Goal: Information Seeking & Learning: Learn about a topic

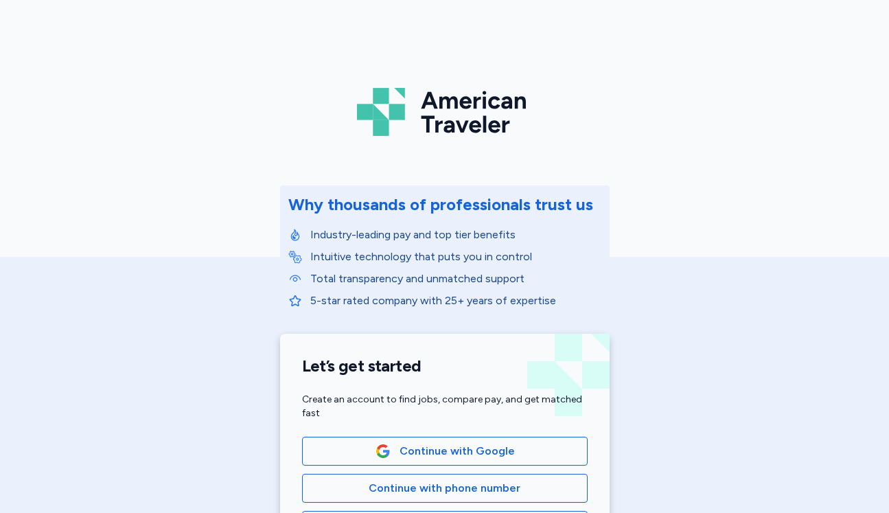
scroll to position [306, 0]
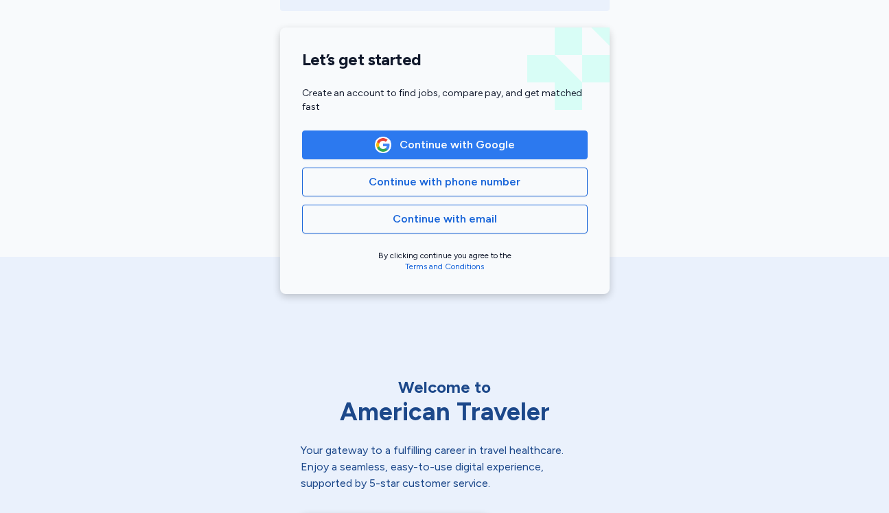
click at [498, 141] on span "Continue with Google" at bounding box center [457, 145] width 115 height 16
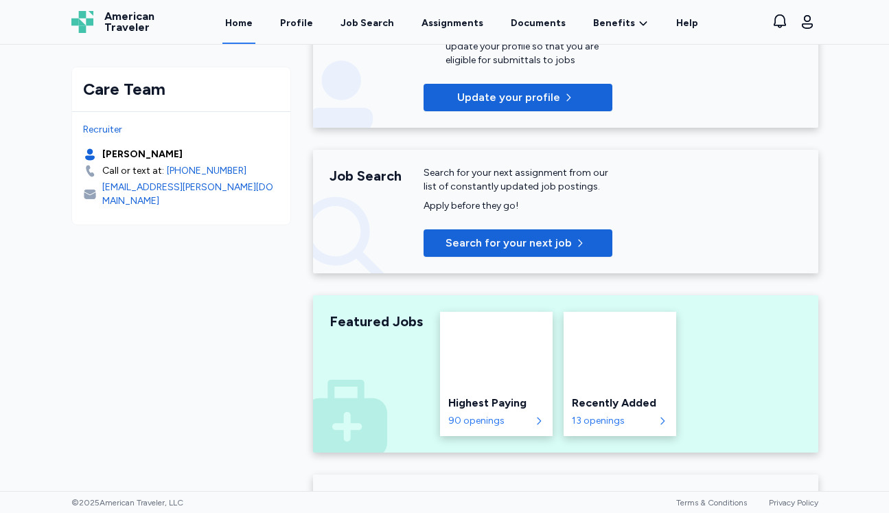
scroll to position [353, 0]
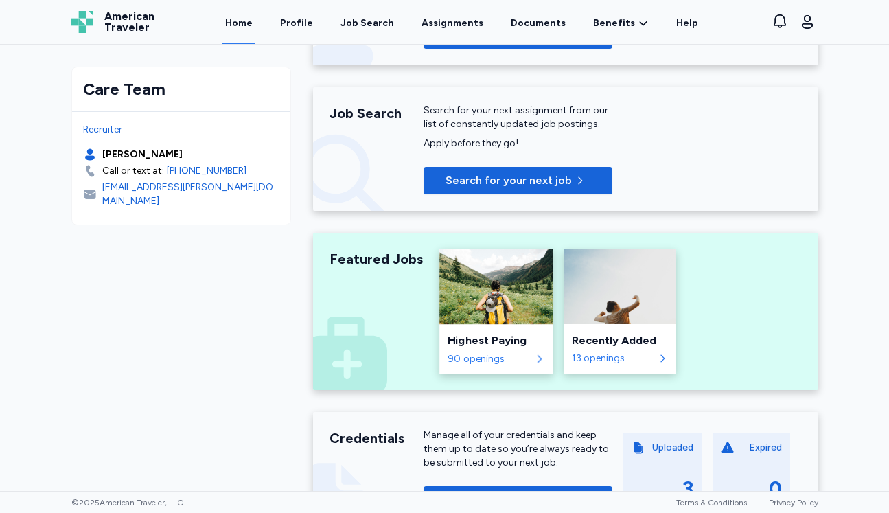
click at [477, 365] on div "90 openings" at bounding box center [489, 359] width 83 height 14
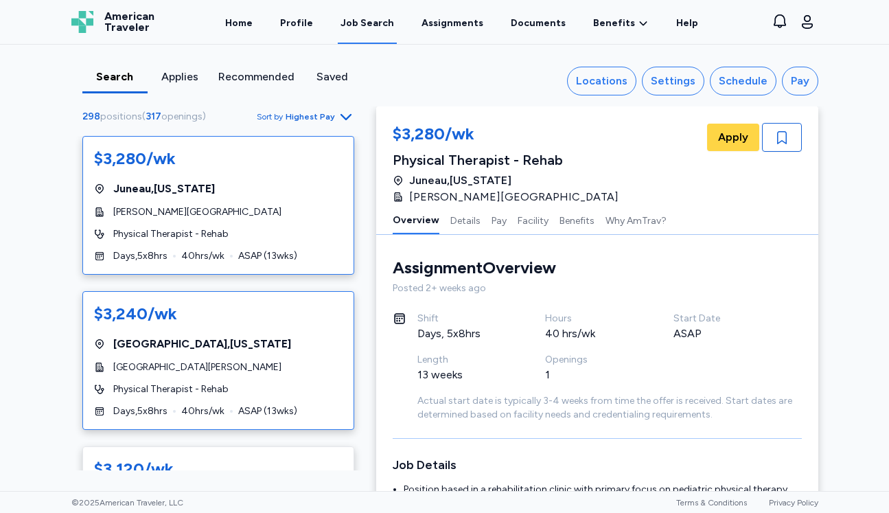
click at [320, 349] on div "[GEOGRAPHIC_DATA] , [US_STATE]" at bounding box center [218, 344] width 249 height 16
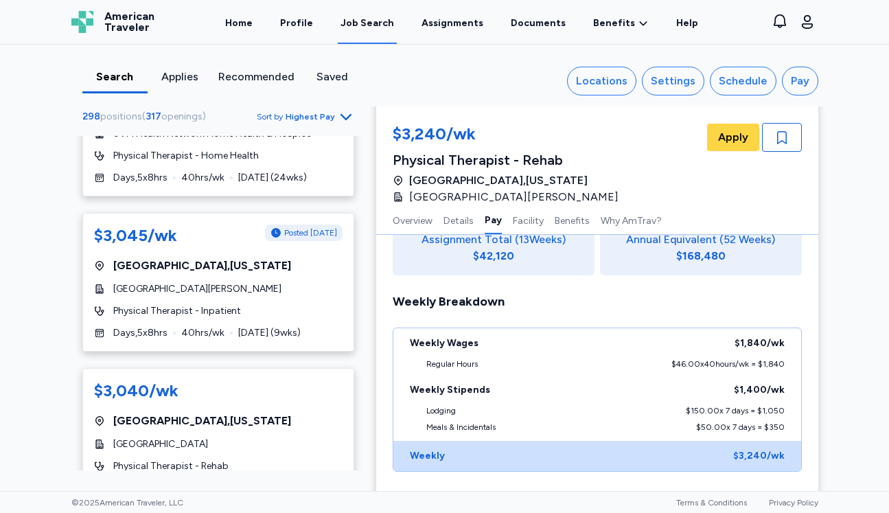
scroll to position [928, 0]
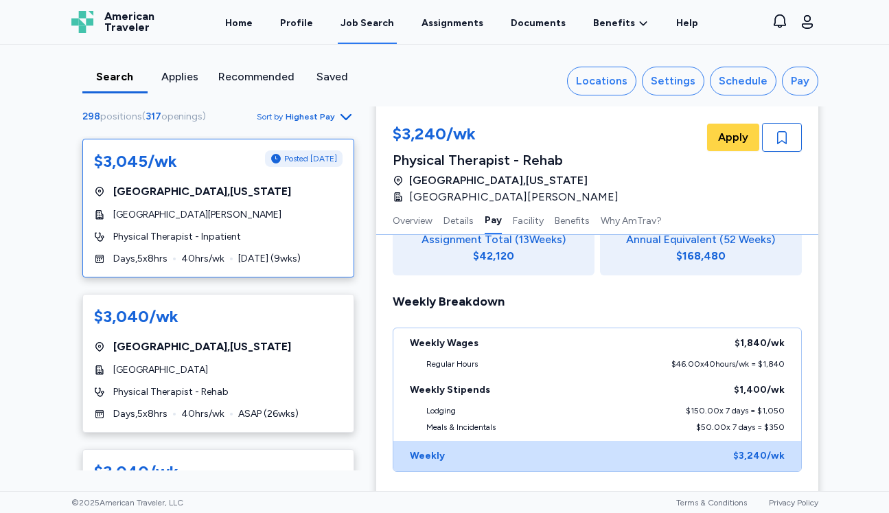
click at [260, 239] on div "Physical Therapist - Inpatient" at bounding box center [218, 237] width 249 height 14
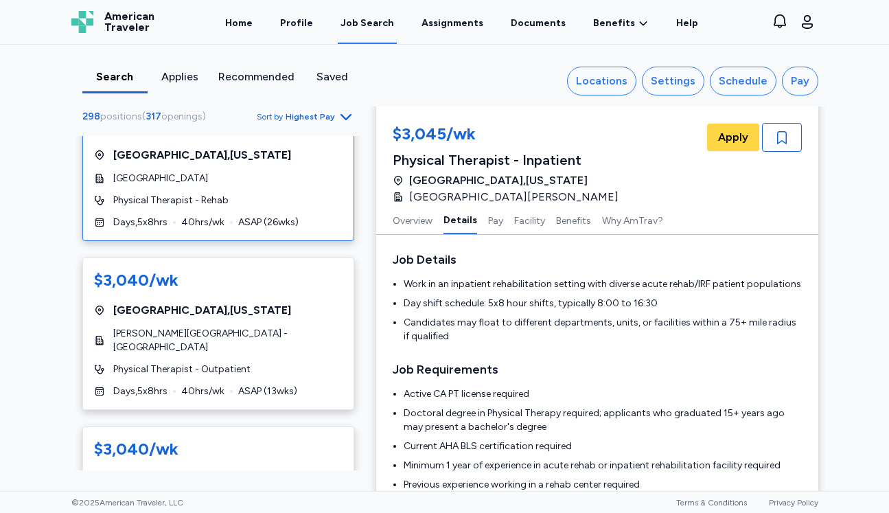
scroll to position [1125, 0]
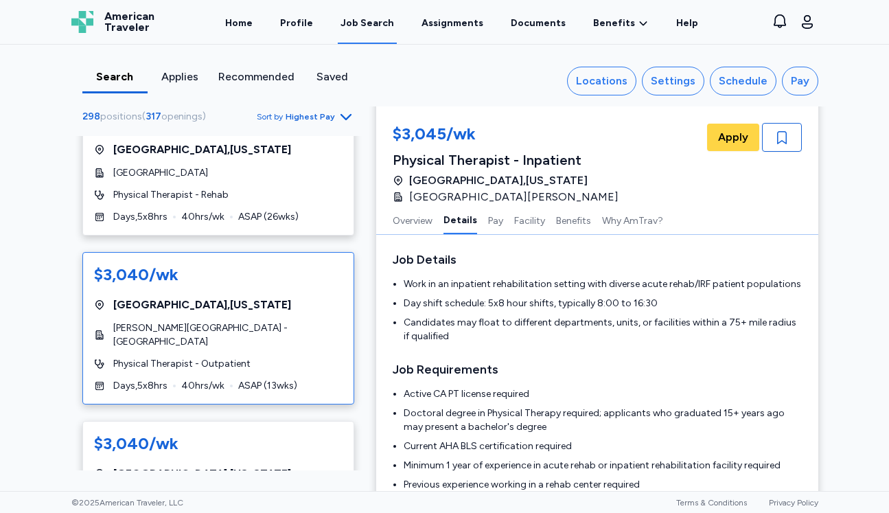
click at [272, 308] on div "[GEOGRAPHIC_DATA] , [US_STATE]" at bounding box center [218, 305] width 249 height 16
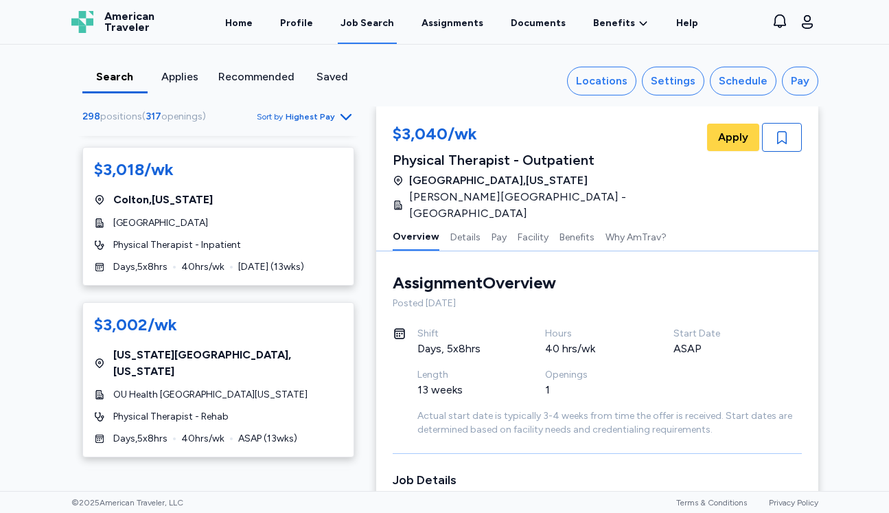
scroll to position [1552, 0]
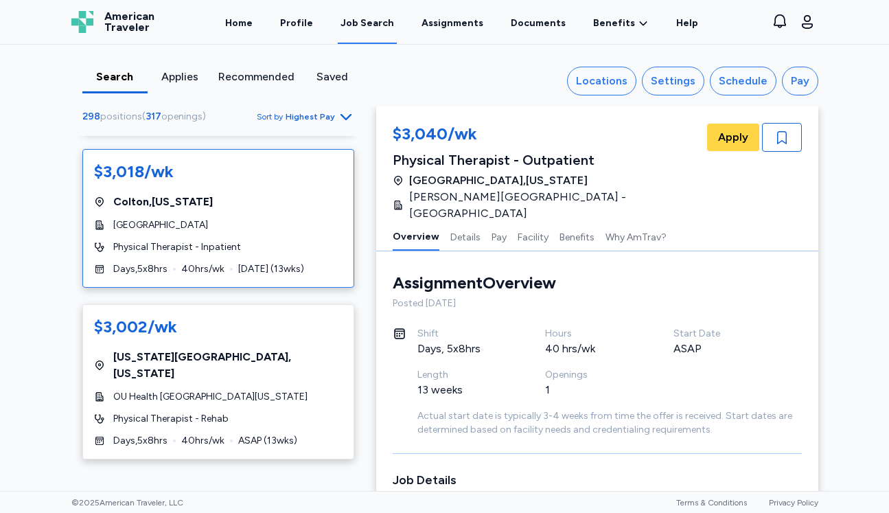
click at [273, 222] on div "$3,018/wk [GEOGRAPHIC_DATA] , [US_STATE][GEOGRAPHIC_DATA] Physical Therapist - …" at bounding box center [218, 218] width 272 height 139
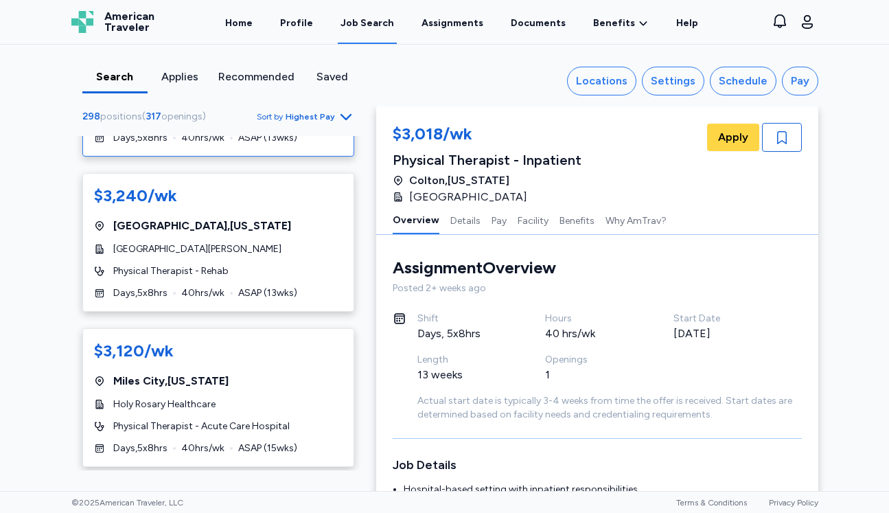
scroll to position [114, 0]
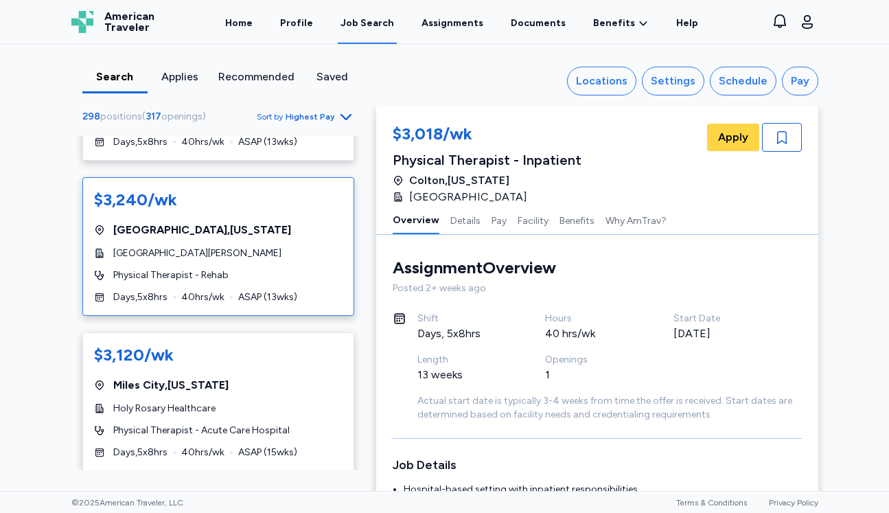
click at [288, 227] on div "[GEOGRAPHIC_DATA] , [US_STATE]" at bounding box center [218, 230] width 249 height 16
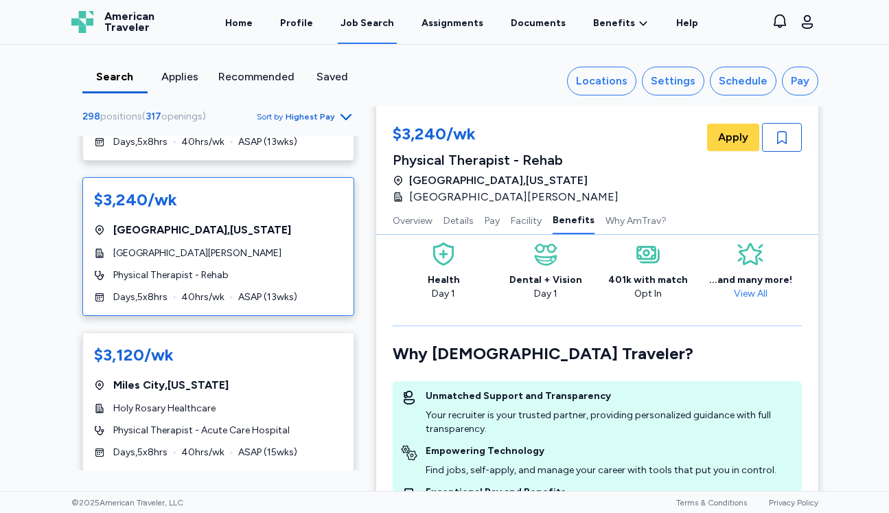
scroll to position [1570, 0]
